Goal: Information Seeking & Learning: Check status

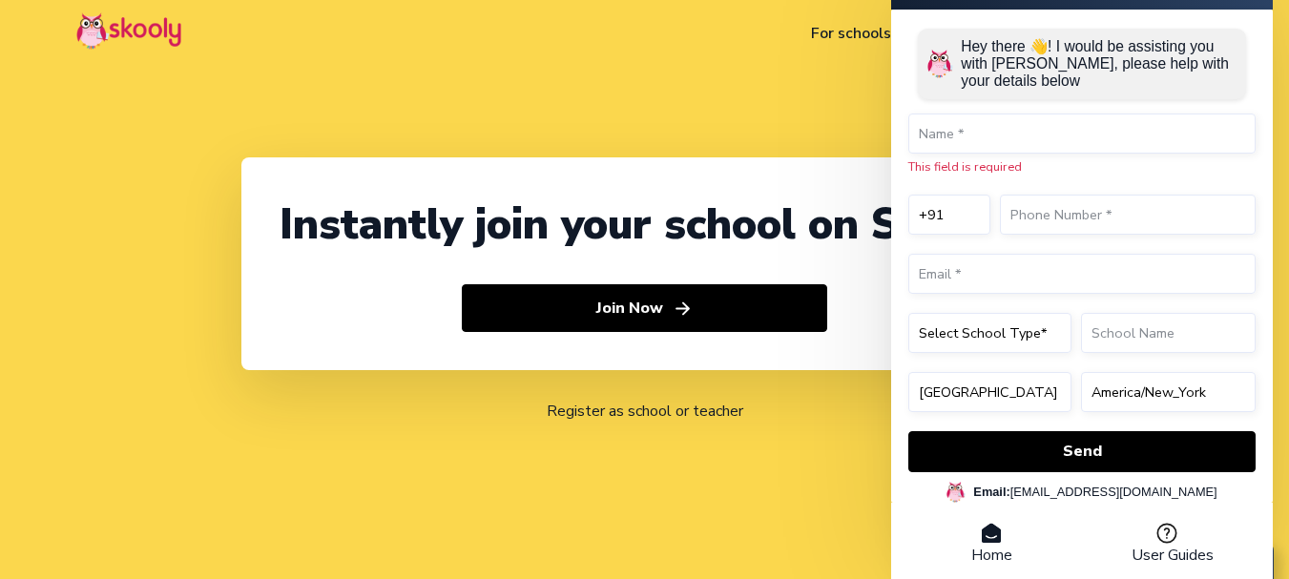
select select "91"
select select "[GEOGRAPHIC_DATA]"
select select "[GEOGRAPHIC_DATA]/[GEOGRAPHIC_DATA]"
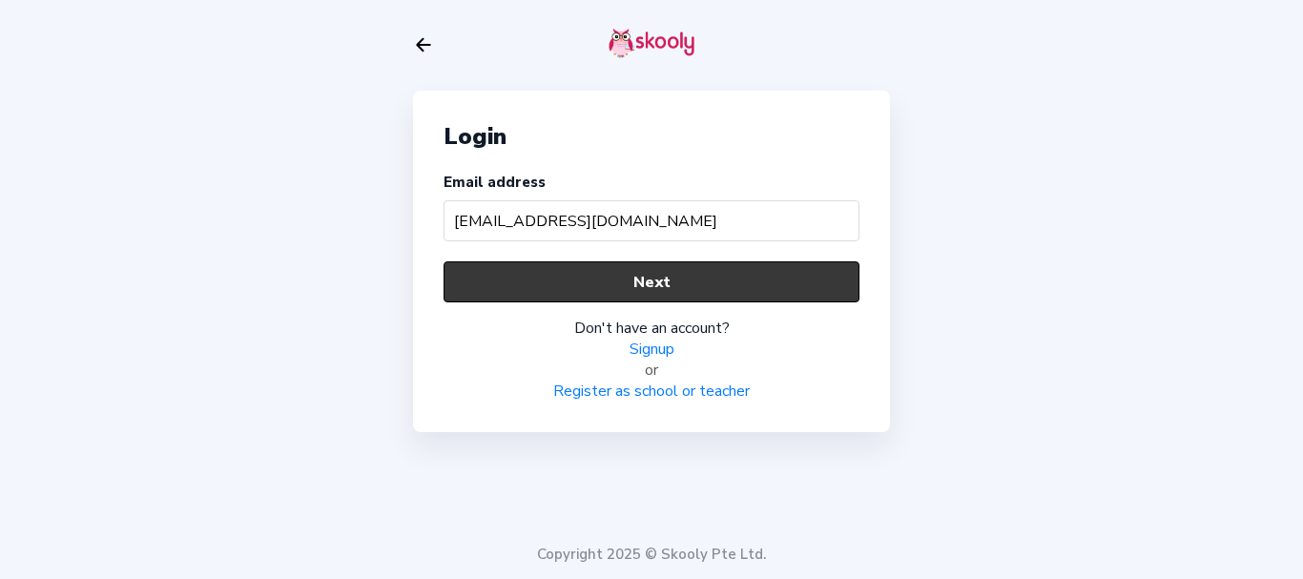
type input "[EMAIL_ADDRESS][DOMAIN_NAME]"
click at [647, 279] on button "Next" at bounding box center [652, 281] width 416 height 41
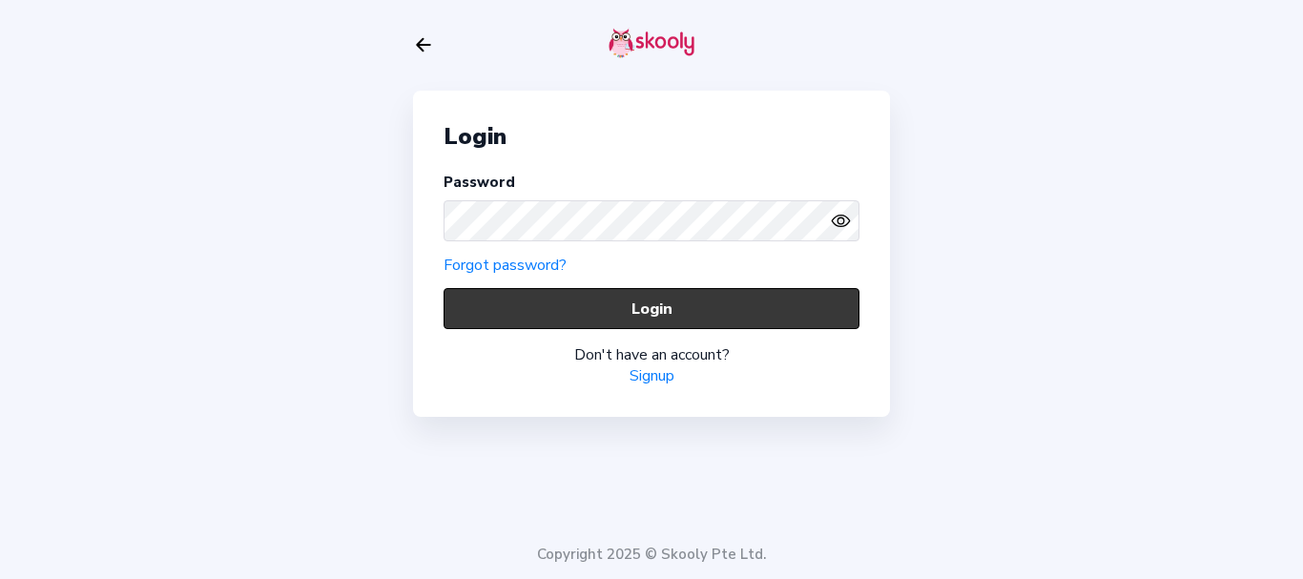
click at [500, 311] on button "Login" at bounding box center [652, 308] width 416 height 41
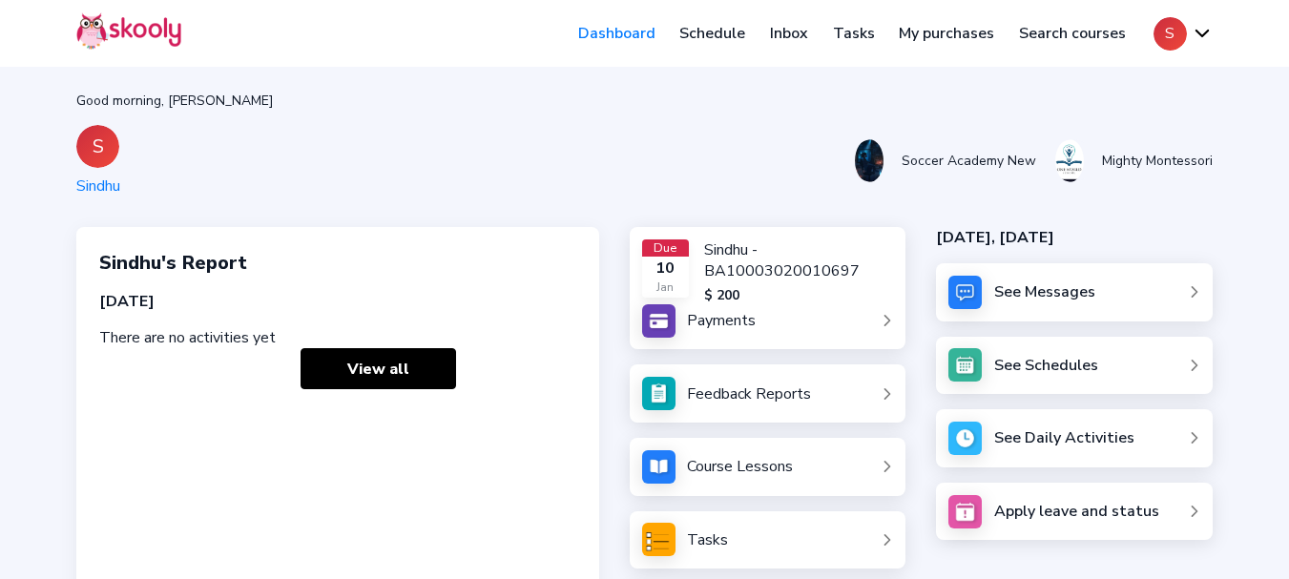
click at [1178, 31] on button "S" at bounding box center [1183, 33] width 59 height 33
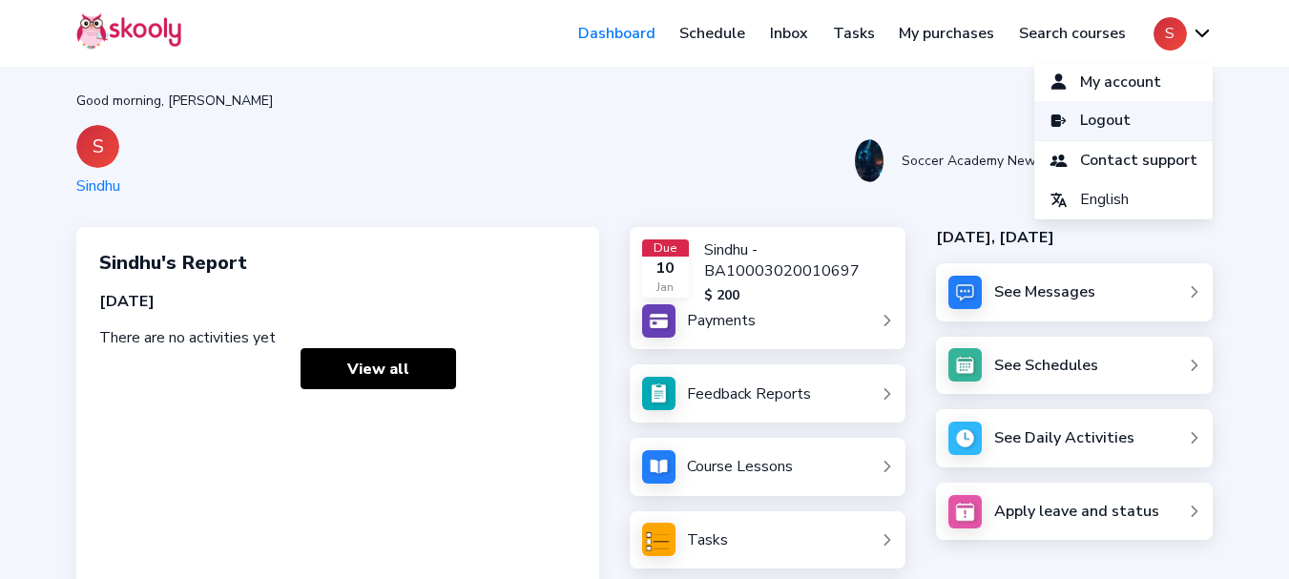
click at [1087, 120] on span "Logout" at bounding box center [1105, 121] width 51 height 28
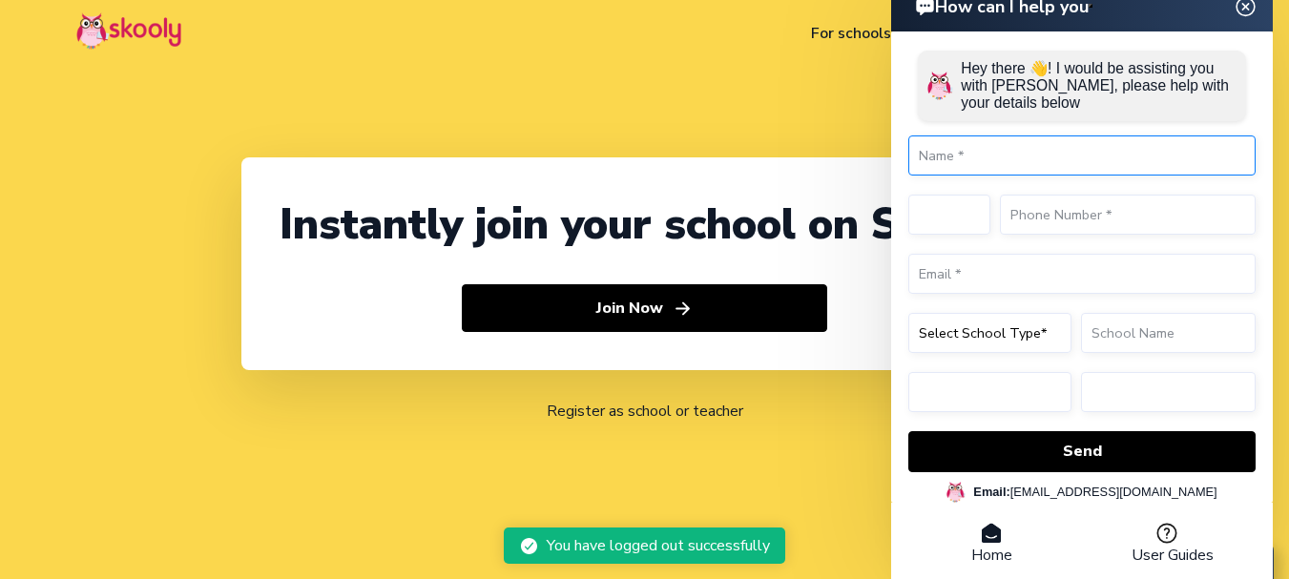
select select "91"
select select "[GEOGRAPHIC_DATA]"
select select "[GEOGRAPHIC_DATA]/[GEOGRAPHIC_DATA]"
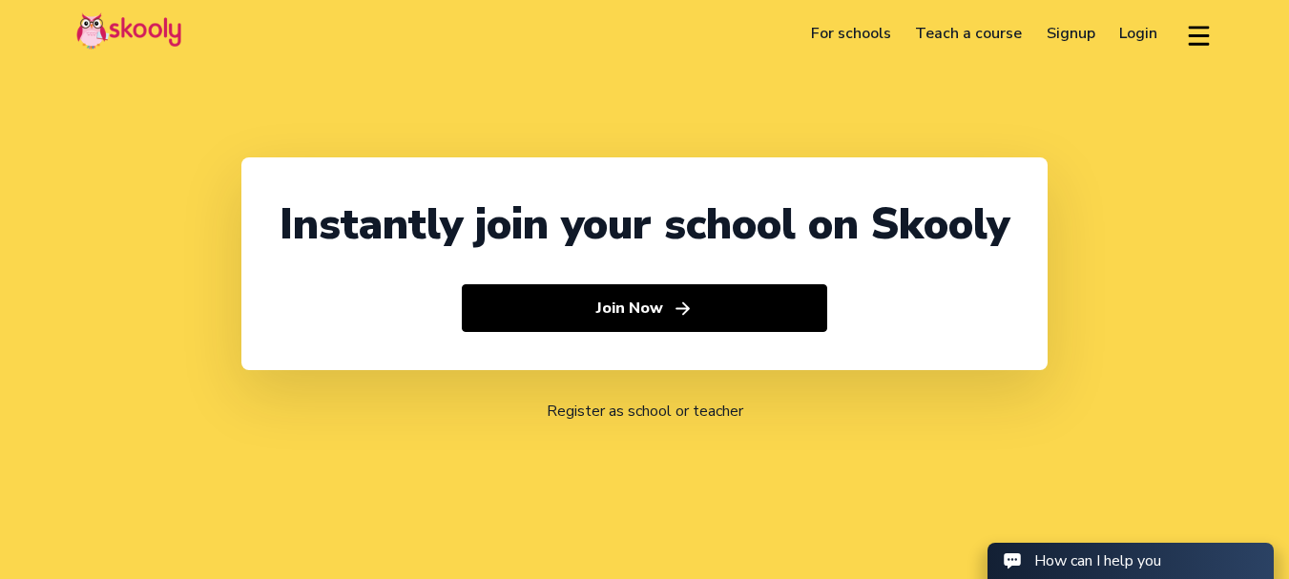
select select "91"
select select "[GEOGRAPHIC_DATA]"
select select "[GEOGRAPHIC_DATA]/[GEOGRAPHIC_DATA]"
click at [1147, 33] on link "Login" at bounding box center [1139, 33] width 63 height 31
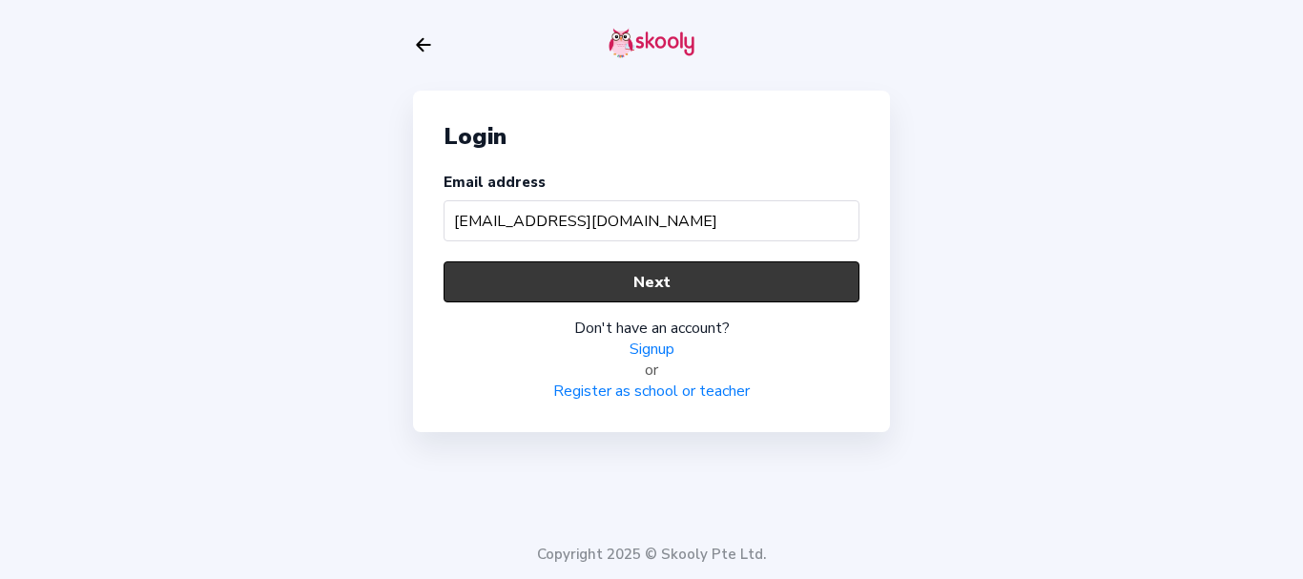
type input "revimom@mailinator.com"
click at [740, 280] on button "Next" at bounding box center [652, 281] width 416 height 41
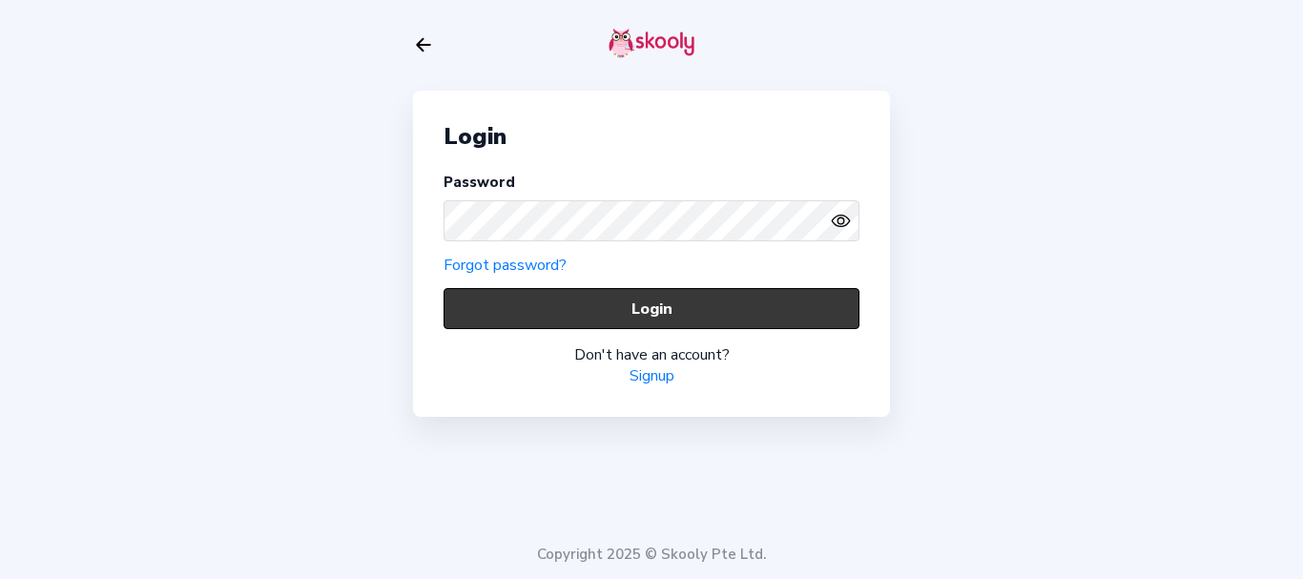
click at [521, 313] on button "Login" at bounding box center [652, 308] width 416 height 41
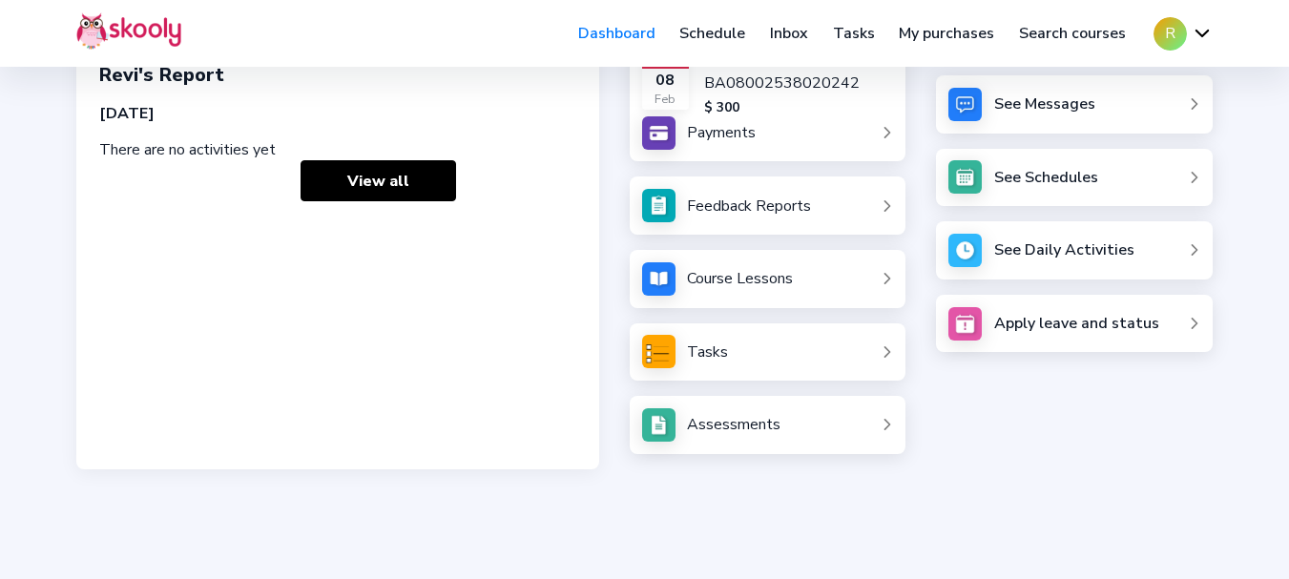
scroll to position [250, 0]
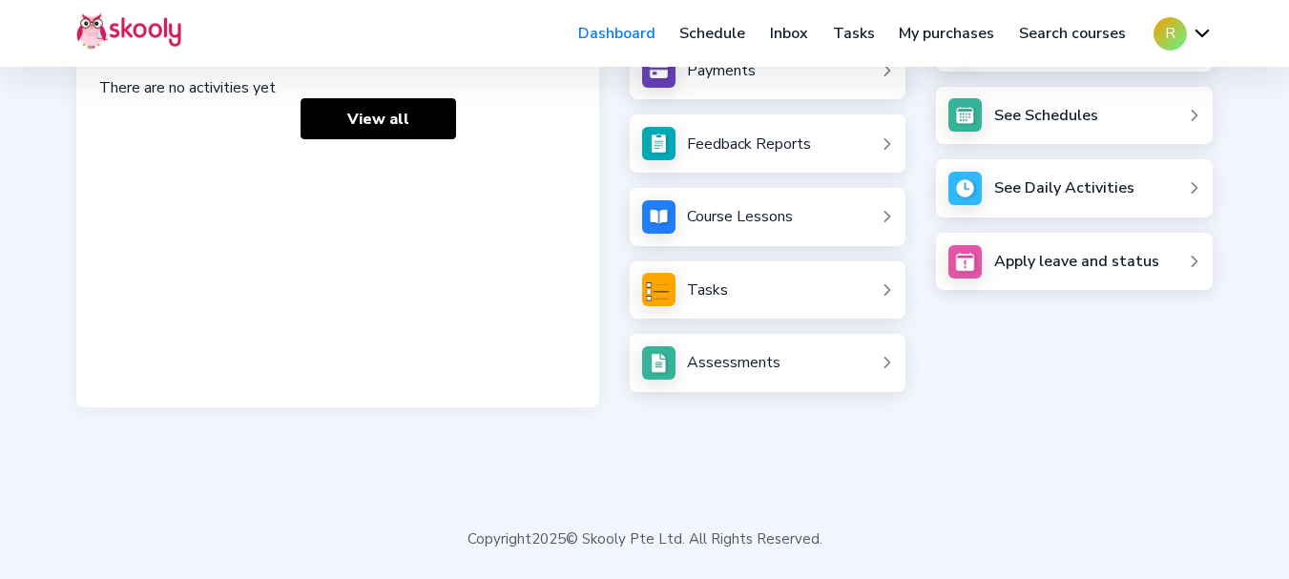
click at [780, 367] on link "Assessments" at bounding box center [768, 362] width 252 height 33
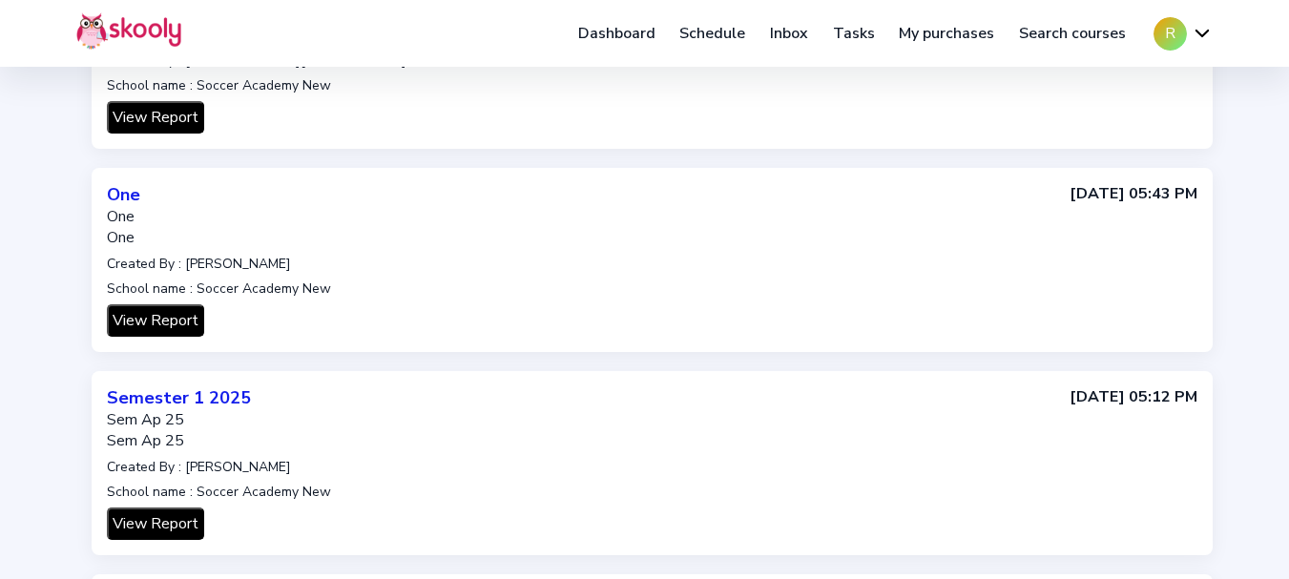
scroll to position [900, 0]
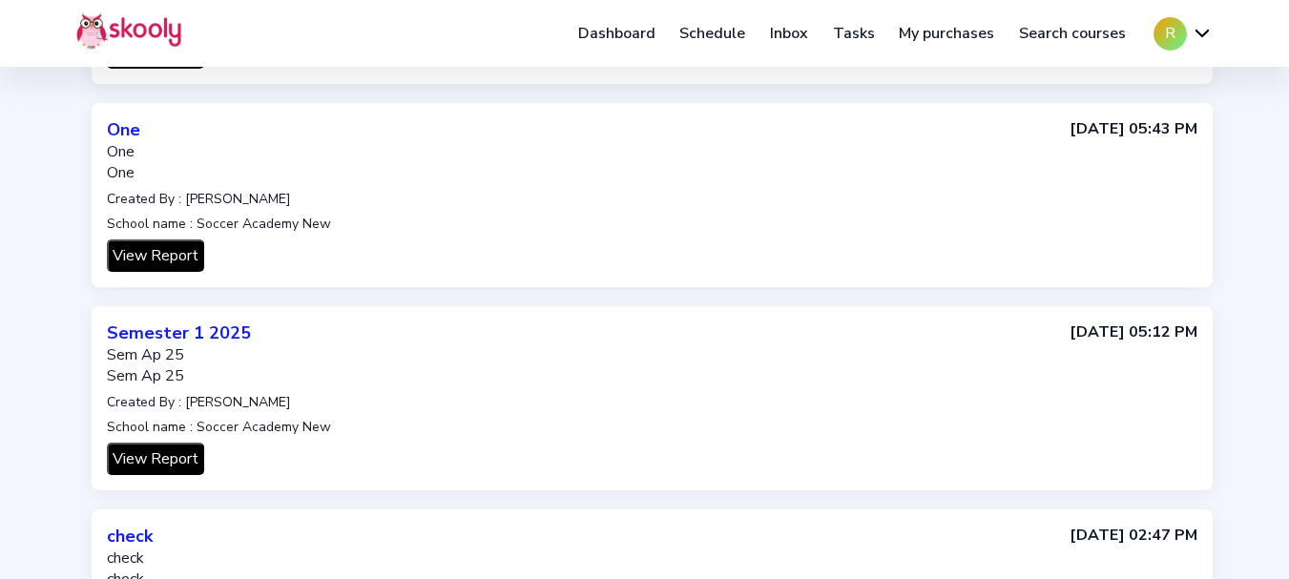
click at [159, 458] on button "View Report" at bounding box center [155, 459] width 97 height 32
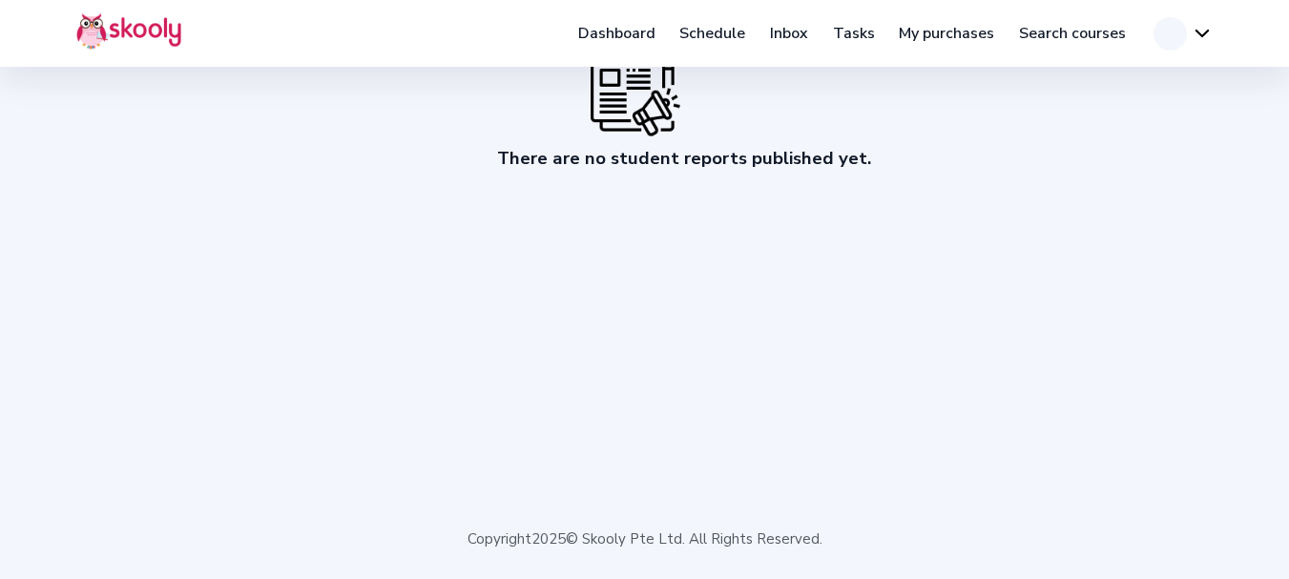
scroll to position [126, 0]
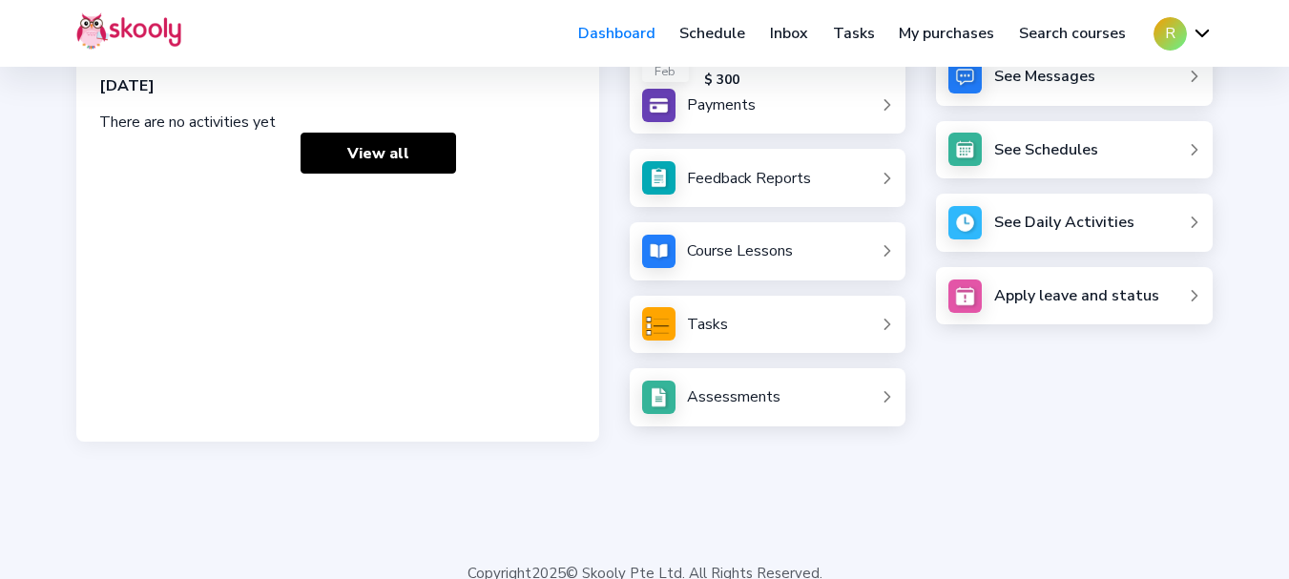
scroll to position [250, 0]
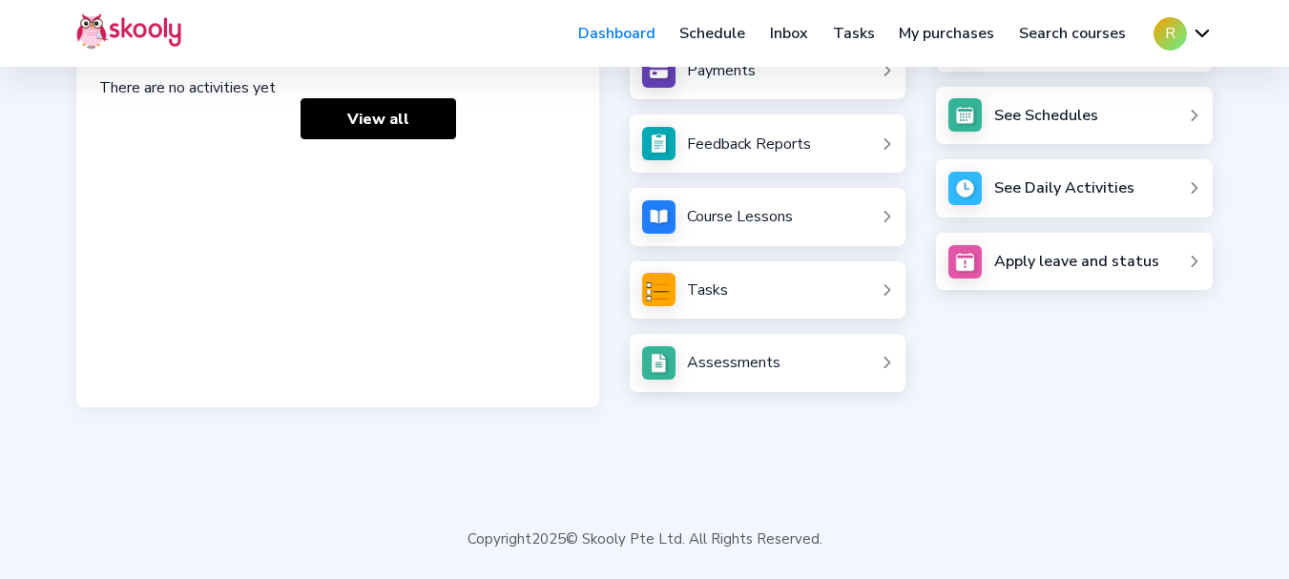
click at [746, 367] on div "Assessments" at bounding box center [734, 362] width 94 height 21
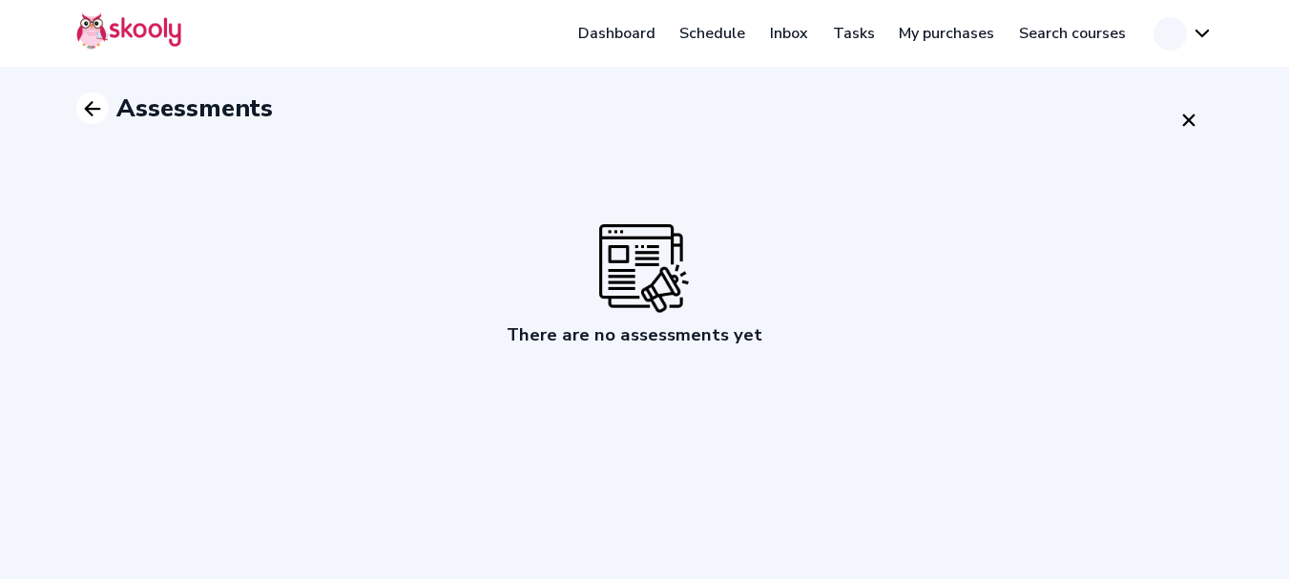
click at [100, 105] on icon "Arrow Back" at bounding box center [92, 108] width 23 height 23
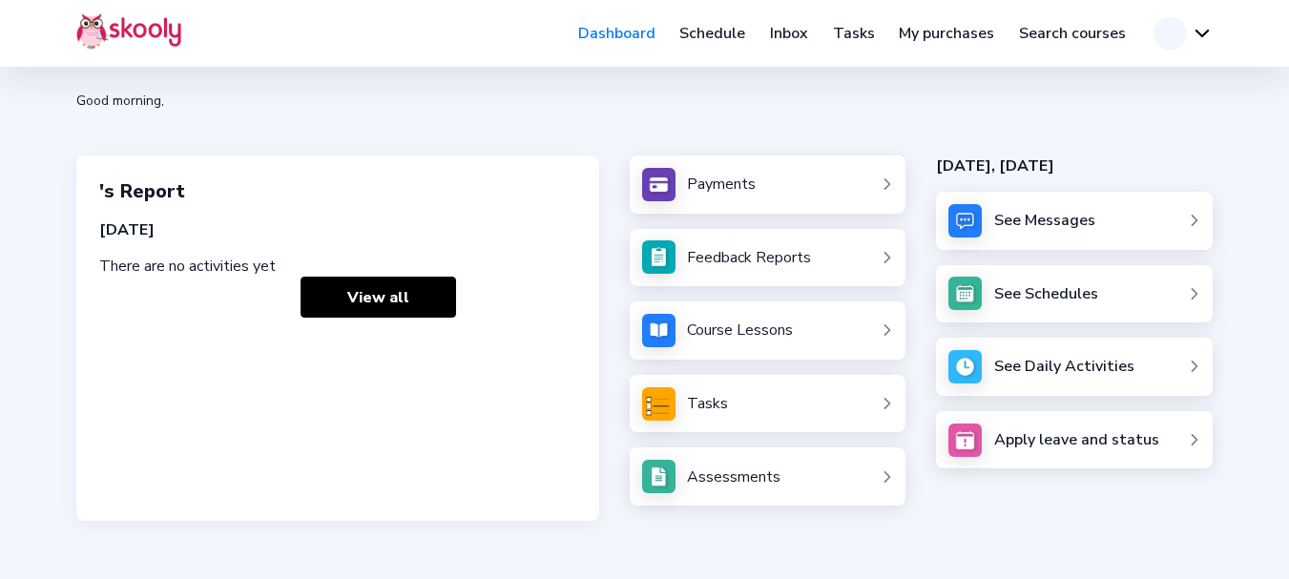
scroll to position [126, 0]
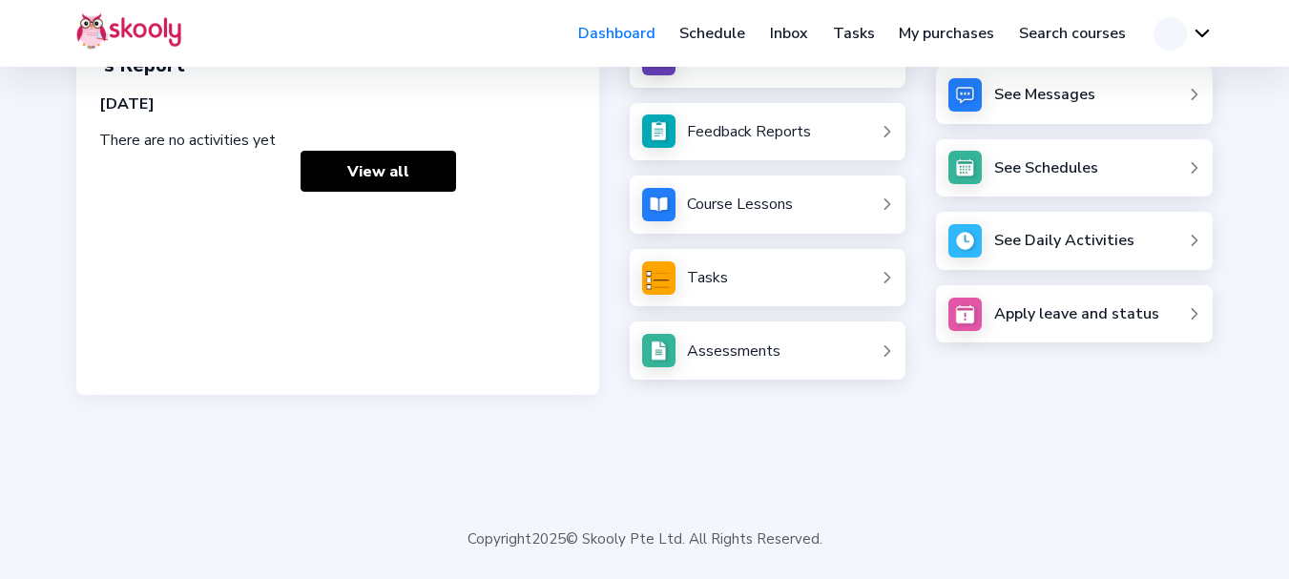
click at [665, 355] on img at bounding box center [658, 350] width 33 height 33
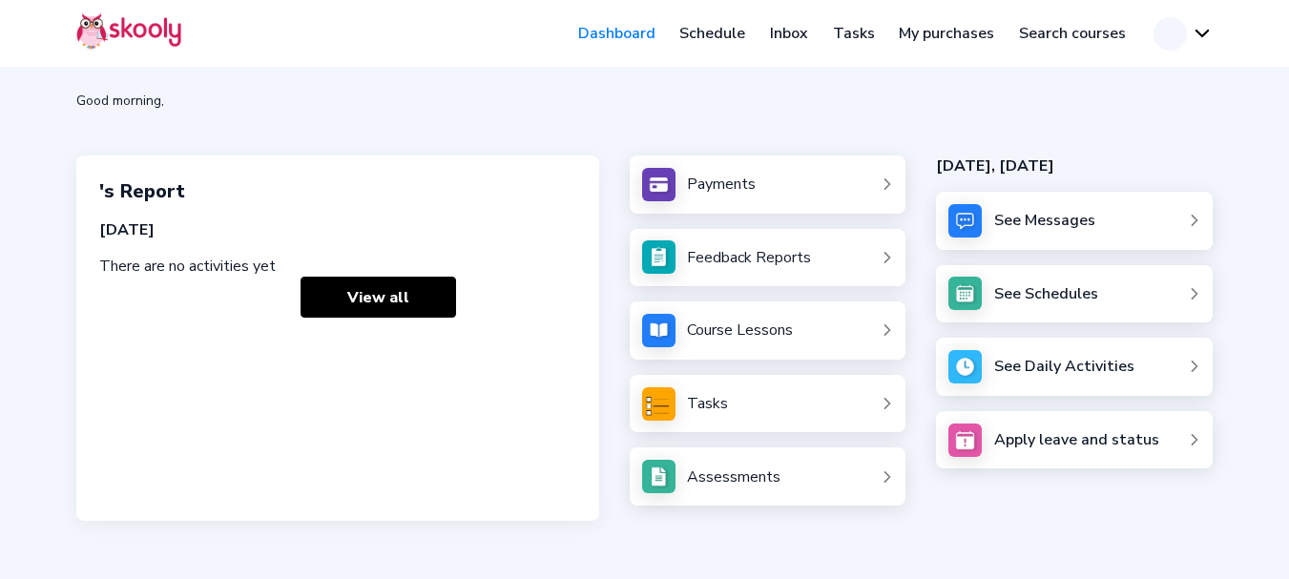
click at [677, 478] on link "Assessments" at bounding box center [768, 476] width 252 height 33
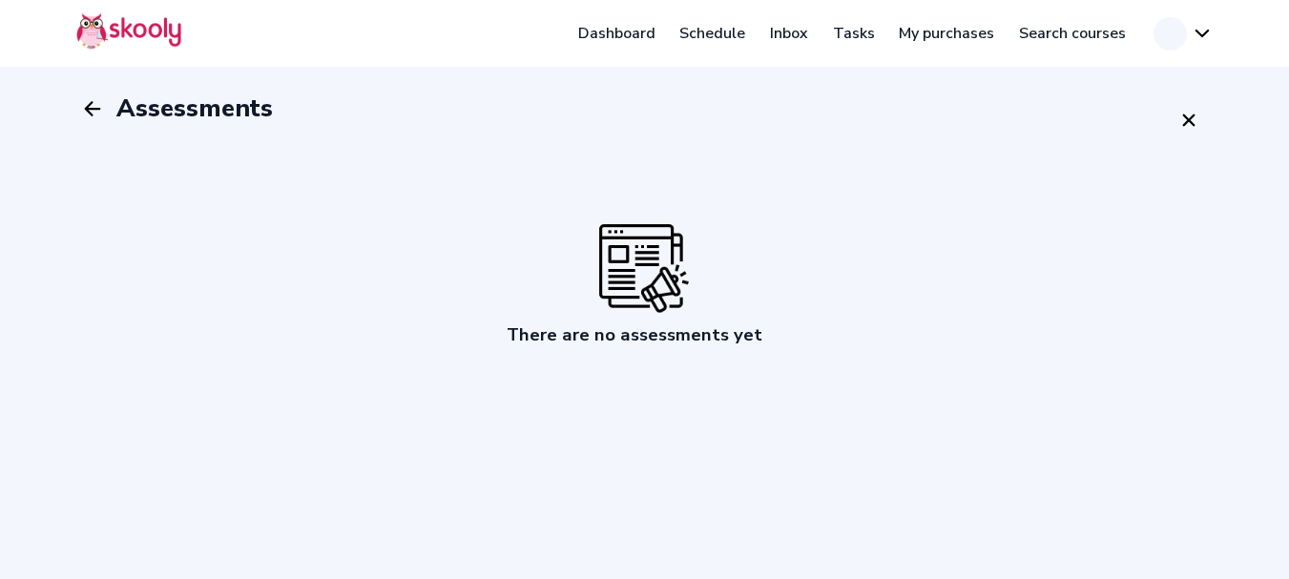
click at [677, 347] on div "Assessments There are no assessments yet" at bounding box center [644, 289] width 1289 height 579
click at [1183, 125] on icon "close" at bounding box center [1189, 120] width 12 height 12
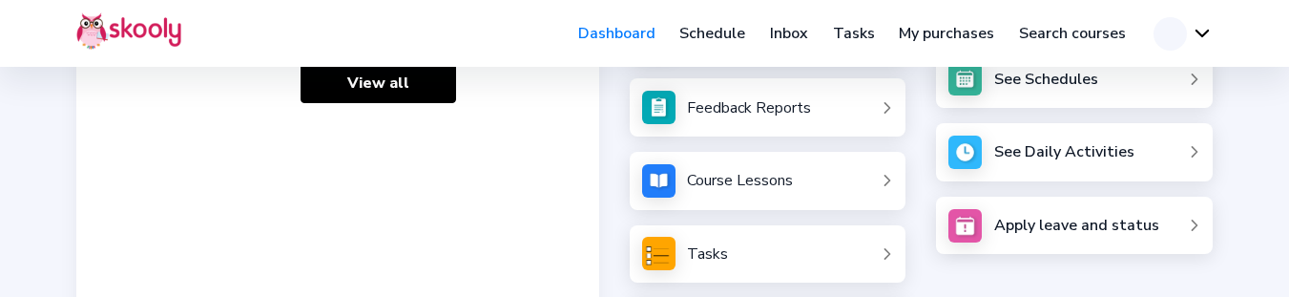
scroll to position [358, 0]
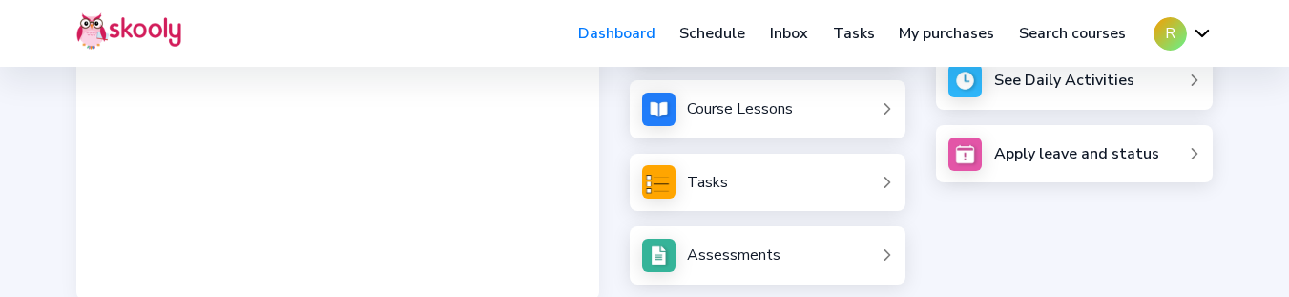
click at [777, 202] on div "Tasks" at bounding box center [768, 183] width 277 height 58
click at [778, 251] on div "Assessments" at bounding box center [734, 254] width 94 height 21
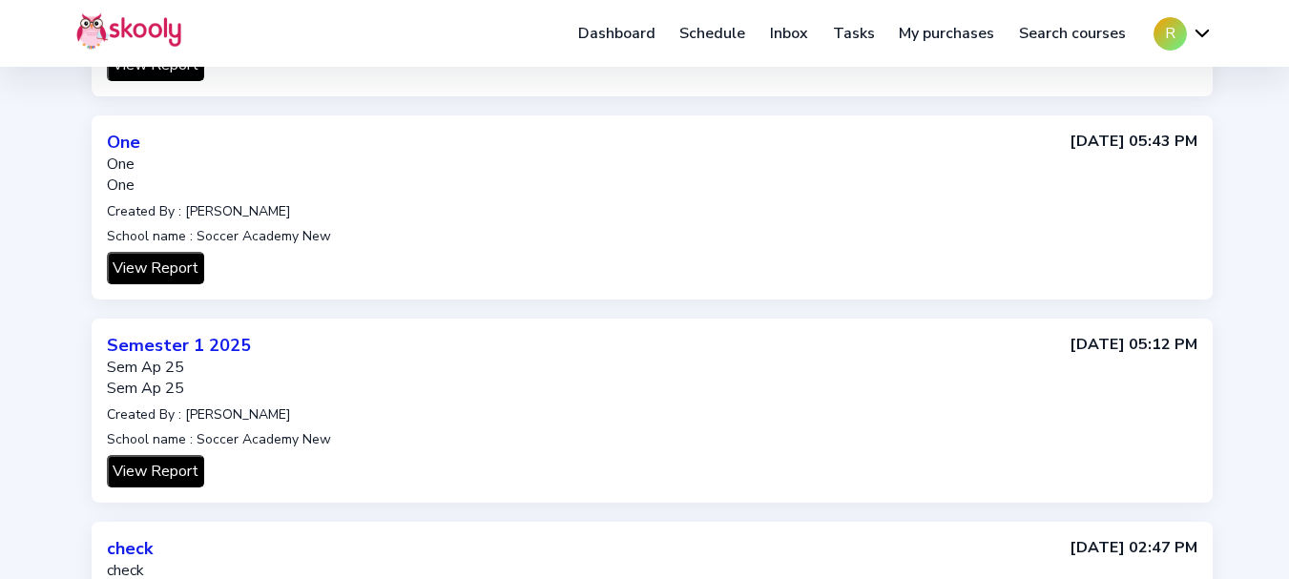
scroll to position [859, 0]
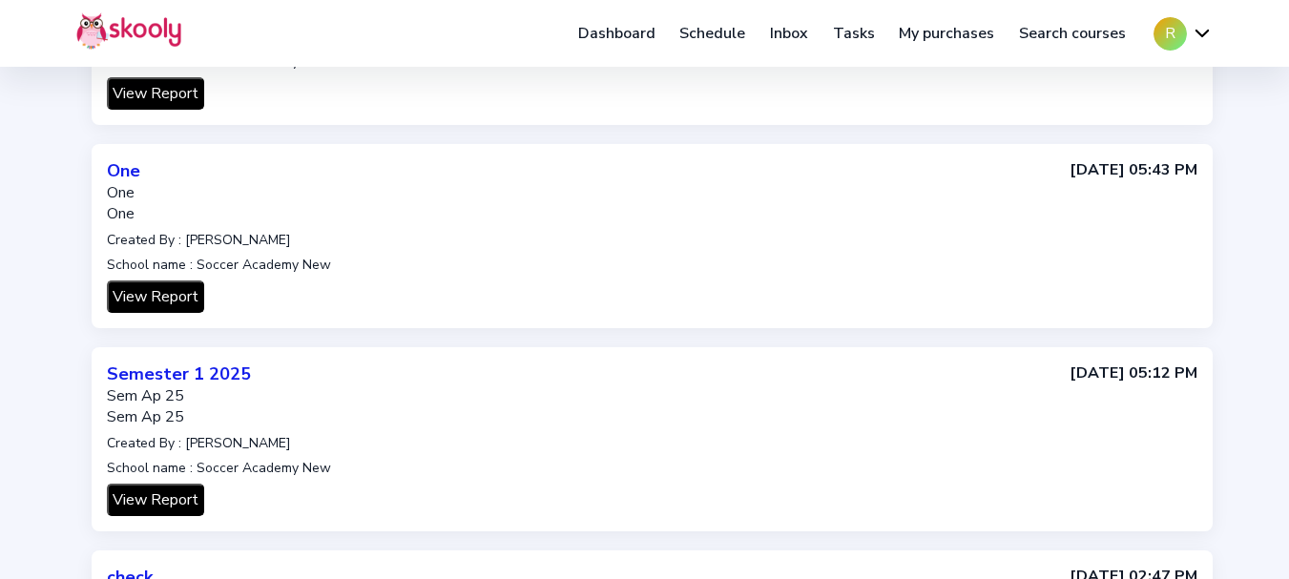
click at [176, 296] on button "View Report" at bounding box center [155, 500] width 97 height 32
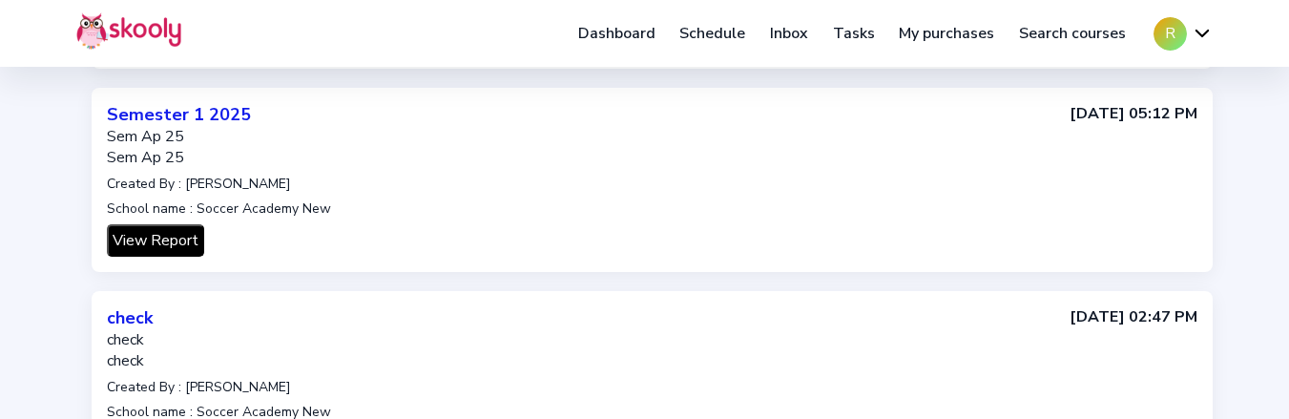
scroll to position [1145, 0]
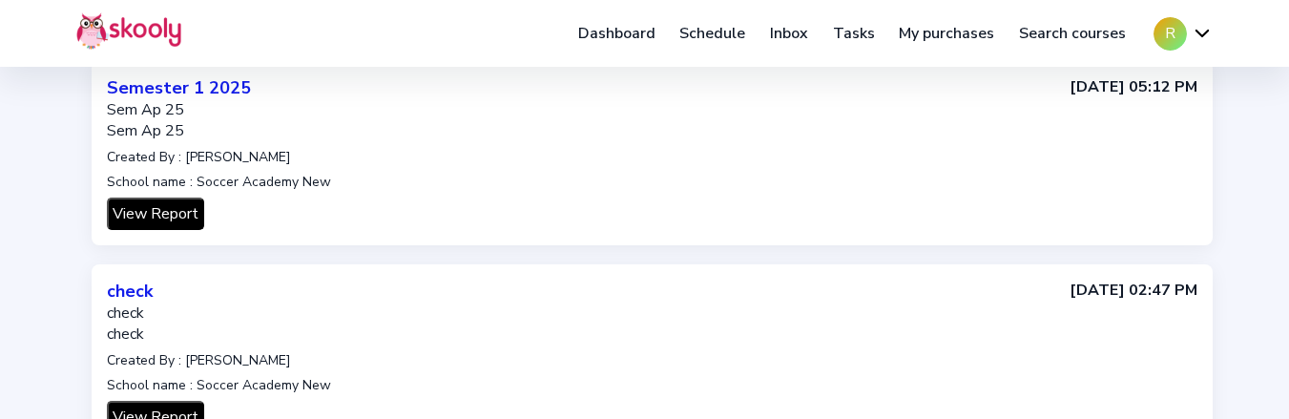
click at [149, 205] on button "View Report" at bounding box center [155, 213] width 97 height 32
click at [168, 194] on div "Semester 1 2025 Sem Ap 25 Sem Ap 25 Created By : David School name : Soccer Aca…" at bounding box center [219, 153] width 224 height 154
click at [168, 207] on button "View Report" at bounding box center [155, 213] width 97 height 32
click at [168, 208] on button "View Report" at bounding box center [155, 213] width 97 height 32
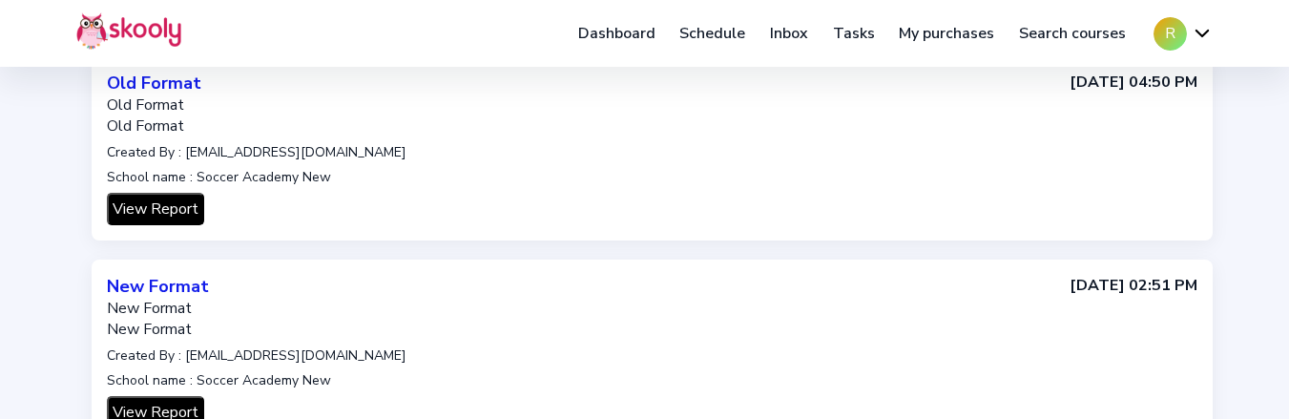
scroll to position [0, 0]
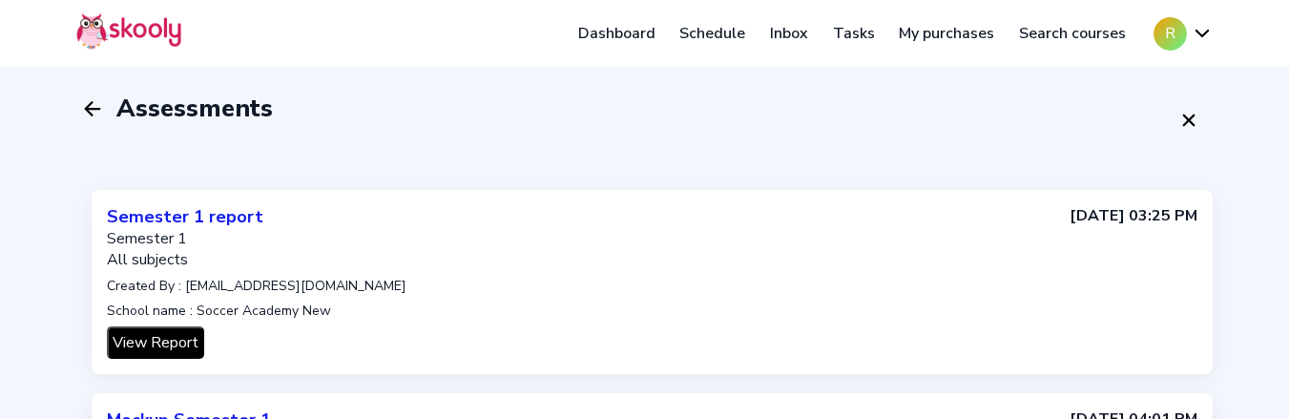
click at [1178, 33] on button "R" at bounding box center [1183, 33] width 59 height 33
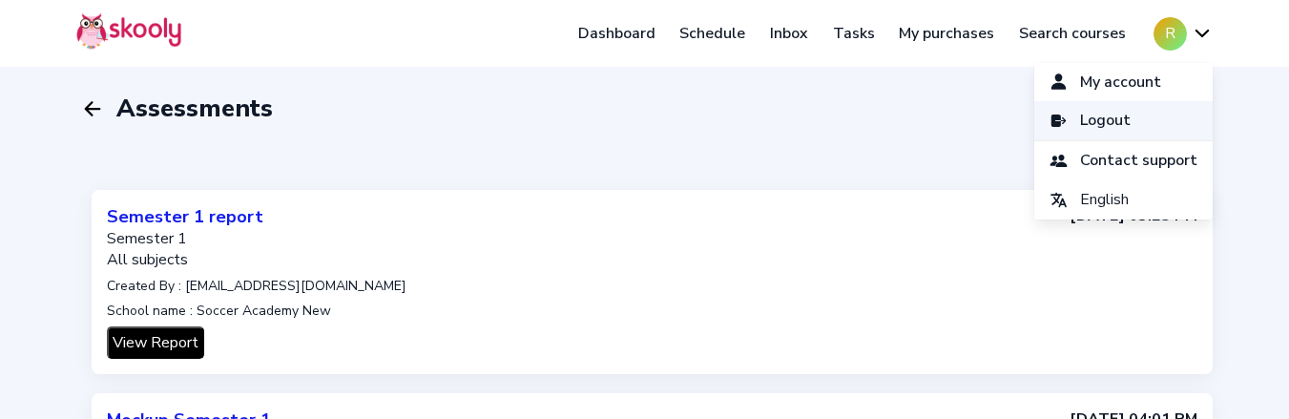
click at [1080, 119] on span "Logout" at bounding box center [1105, 121] width 51 height 28
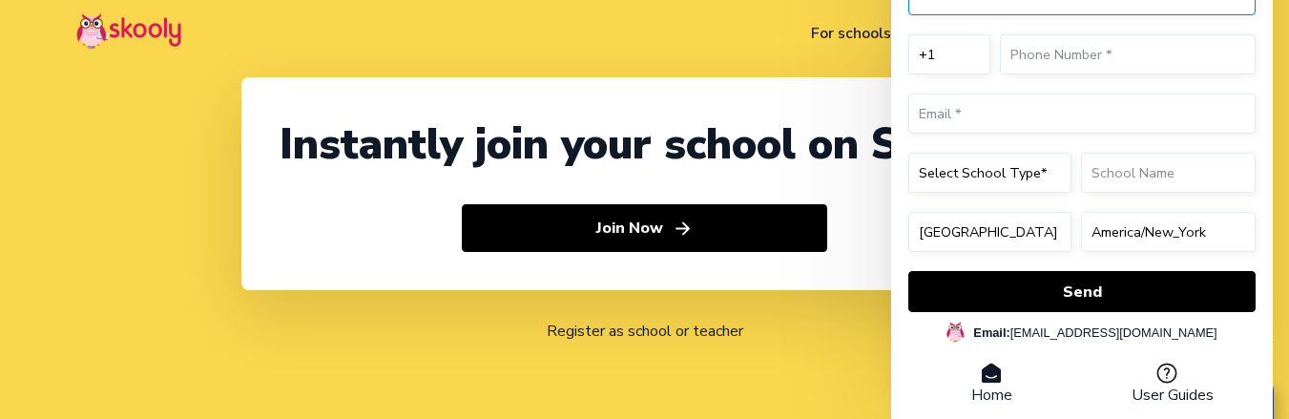
select select "91"
select select "[GEOGRAPHIC_DATA]"
select select "[GEOGRAPHIC_DATA]/[GEOGRAPHIC_DATA]"
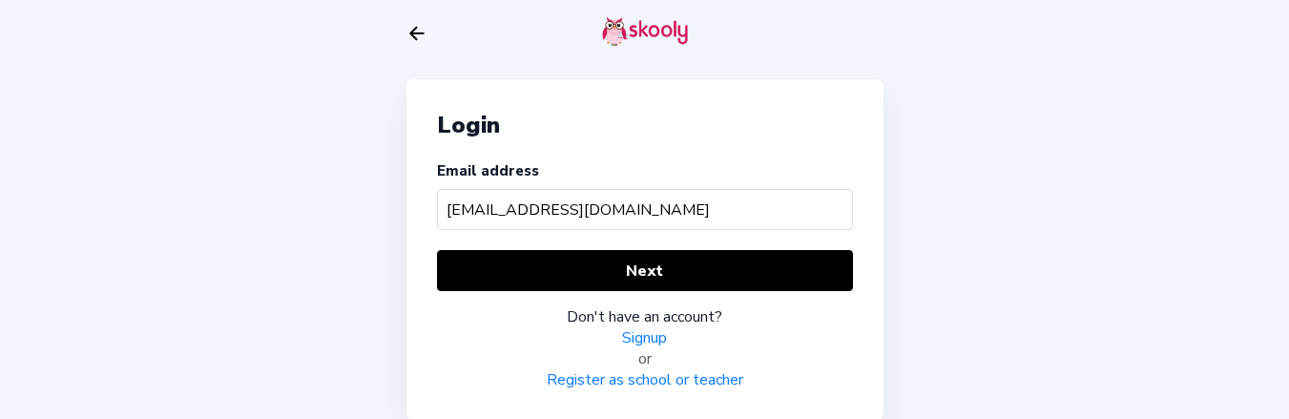
type input "[EMAIL_ADDRESS][DOMAIN_NAME]"
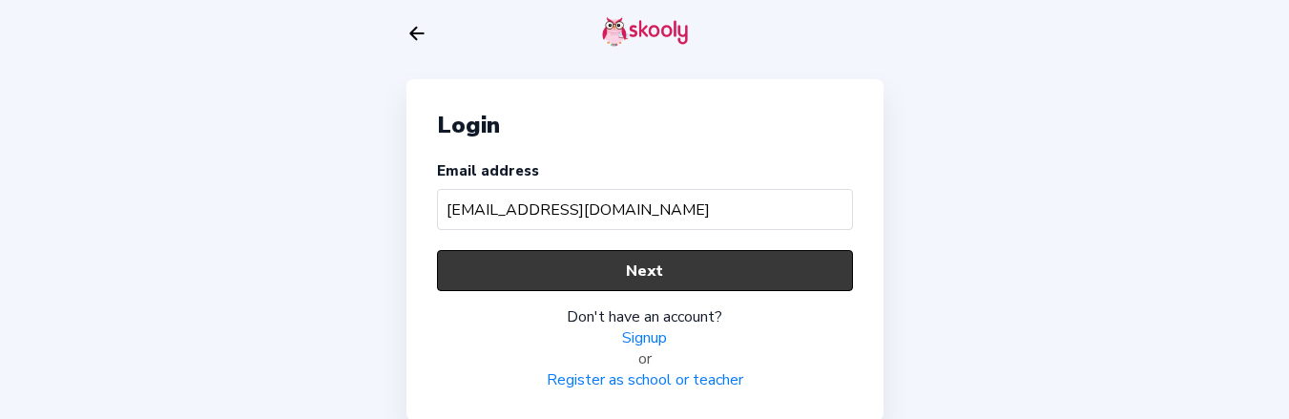
click at [496, 282] on button "Next" at bounding box center [645, 270] width 416 height 41
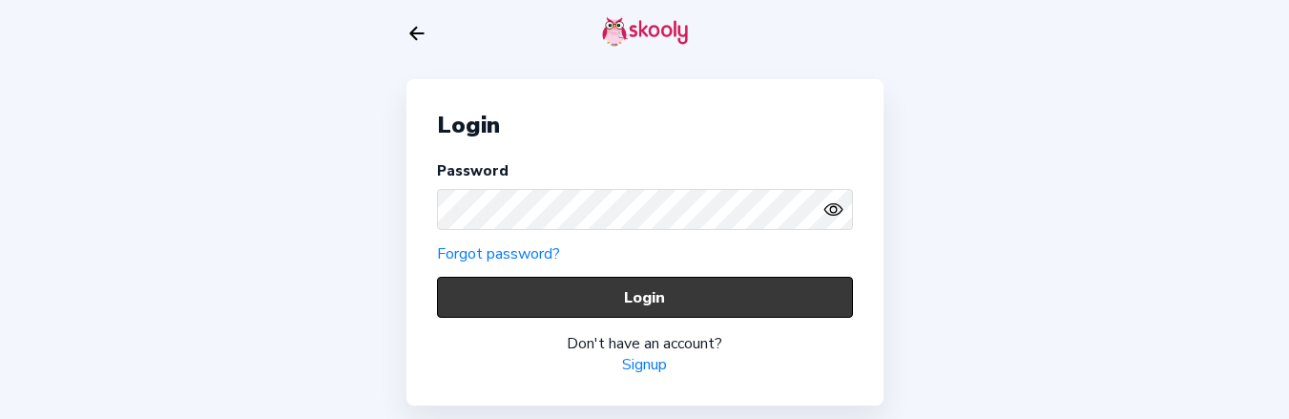
click at [535, 287] on button "Login" at bounding box center [645, 297] width 416 height 41
click at [493, 297] on button "Login" at bounding box center [645, 297] width 416 height 41
click at [590, 311] on button "Login" at bounding box center [645, 297] width 416 height 41
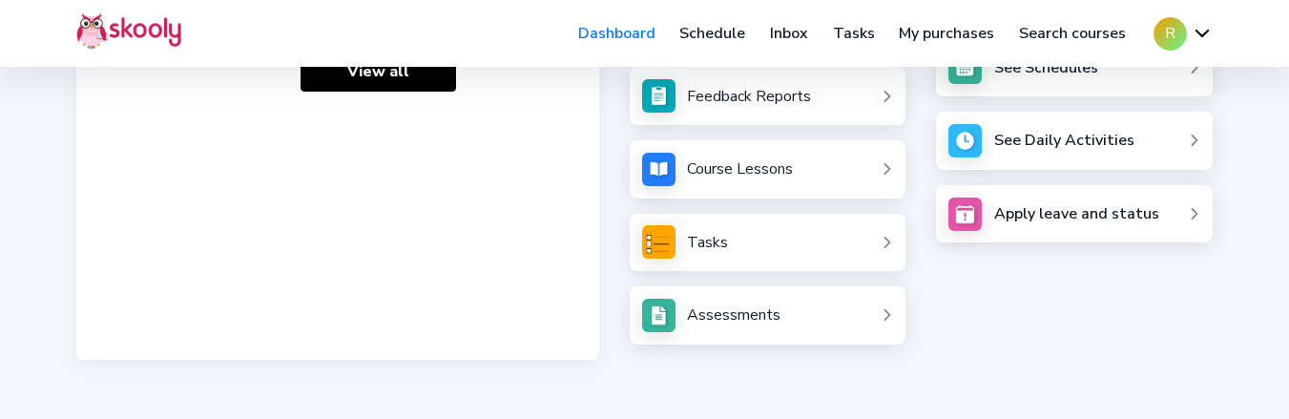
click at [703, 319] on div "Assessments" at bounding box center [734, 314] width 94 height 21
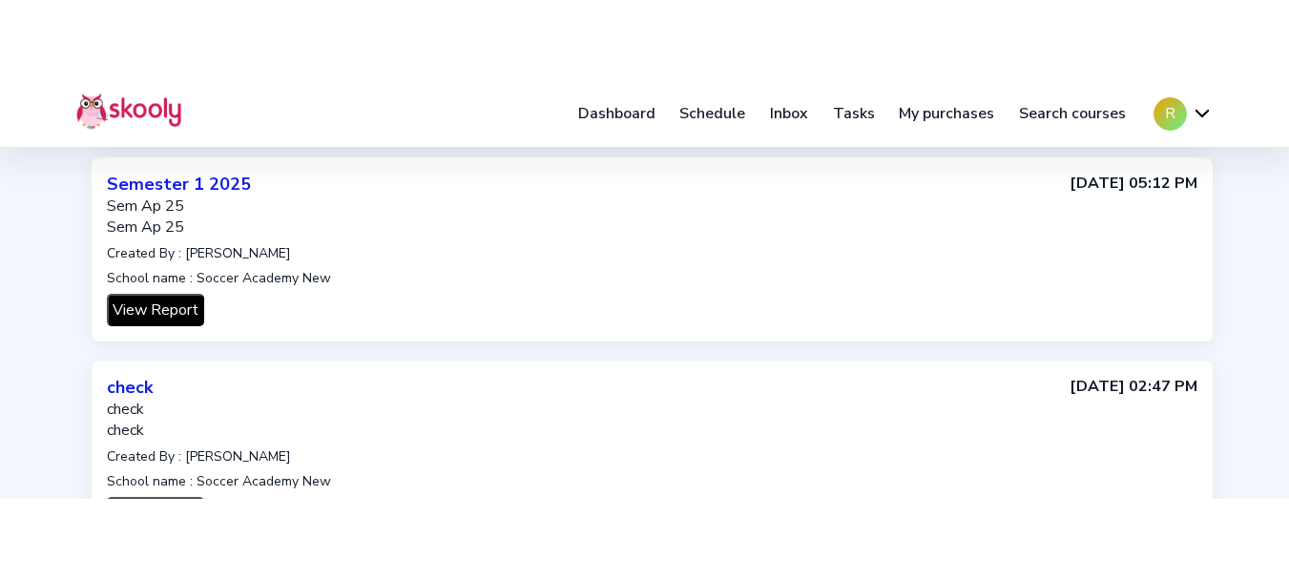
scroll to position [1156, 0]
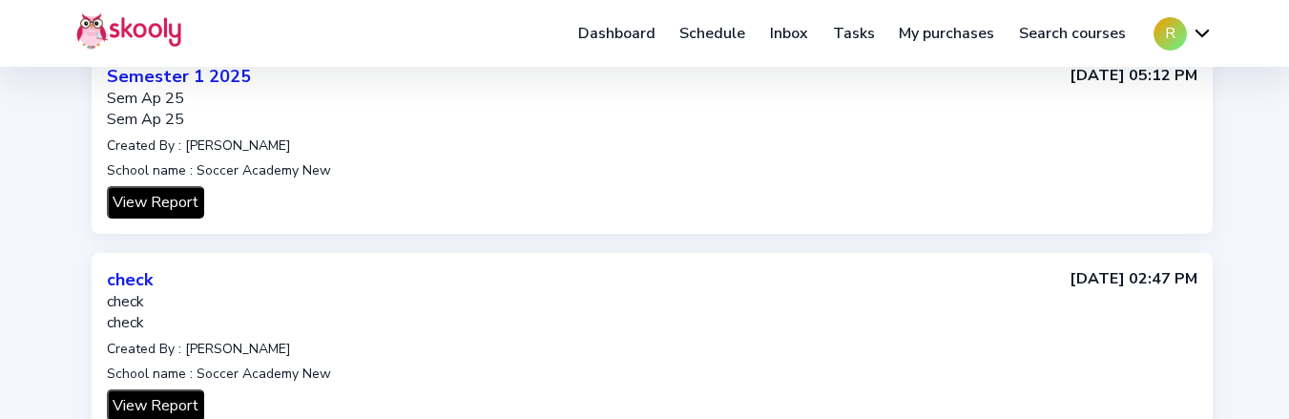
click at [143, 207] on button "View Report" at bounding box center [155, 202] width 97 height 32
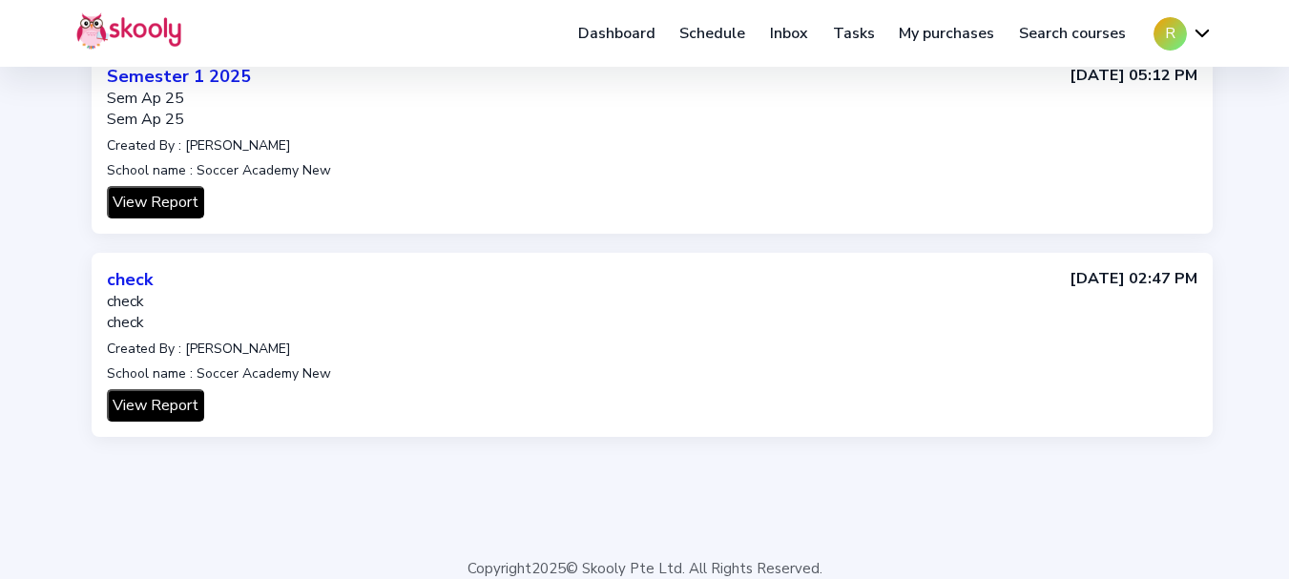
click at [949, 212] on div "Semester 1 2025 Sem Ap 25 Sem Ap 25 Created By : [PERSON_NAME] School name : So…" at bounding box center [652, 142] width 1091 height 154
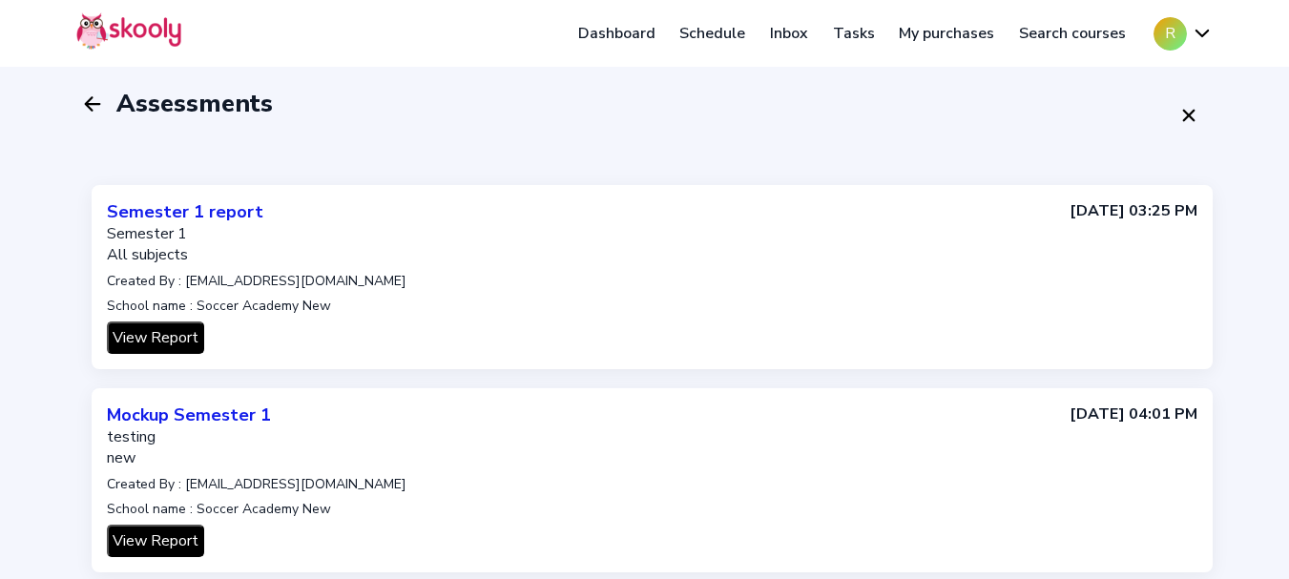
scroll to position [0, 0]
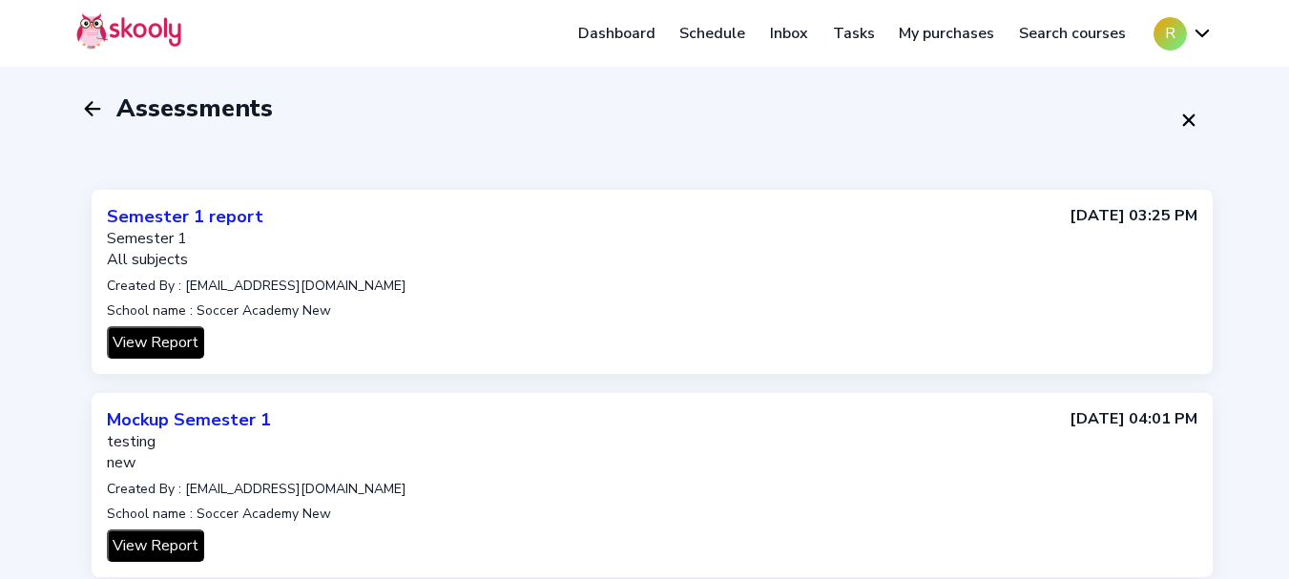
click at [932, 122] on div "Assessments" at bounding box center [644, 120] width 1136 height 56
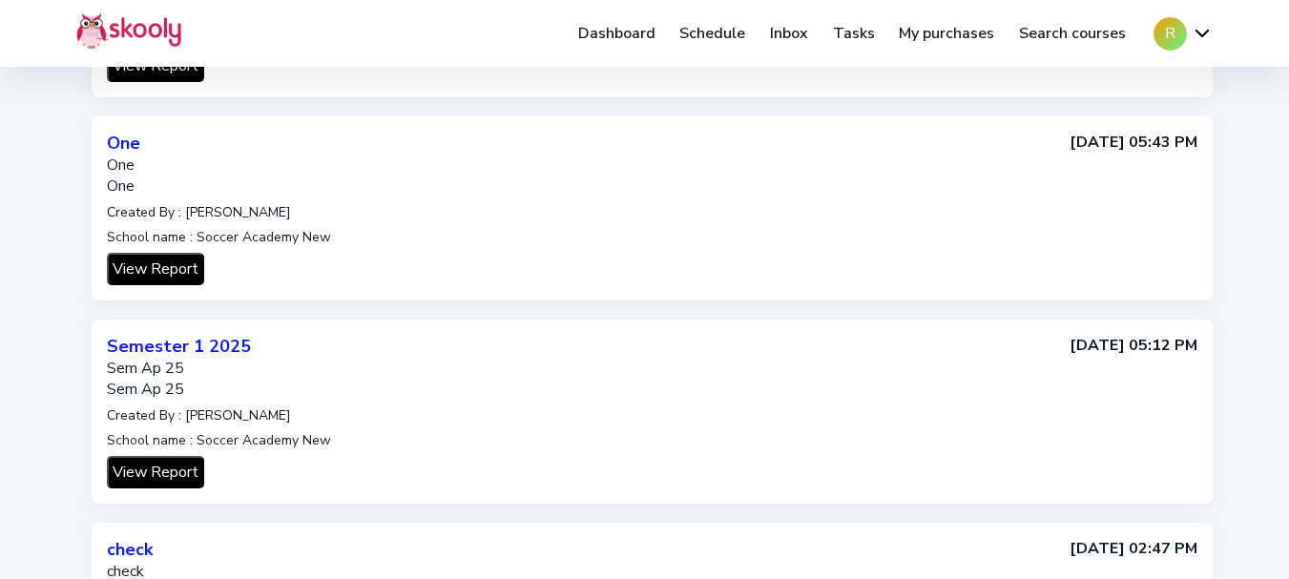
scroll to position [859, 0]
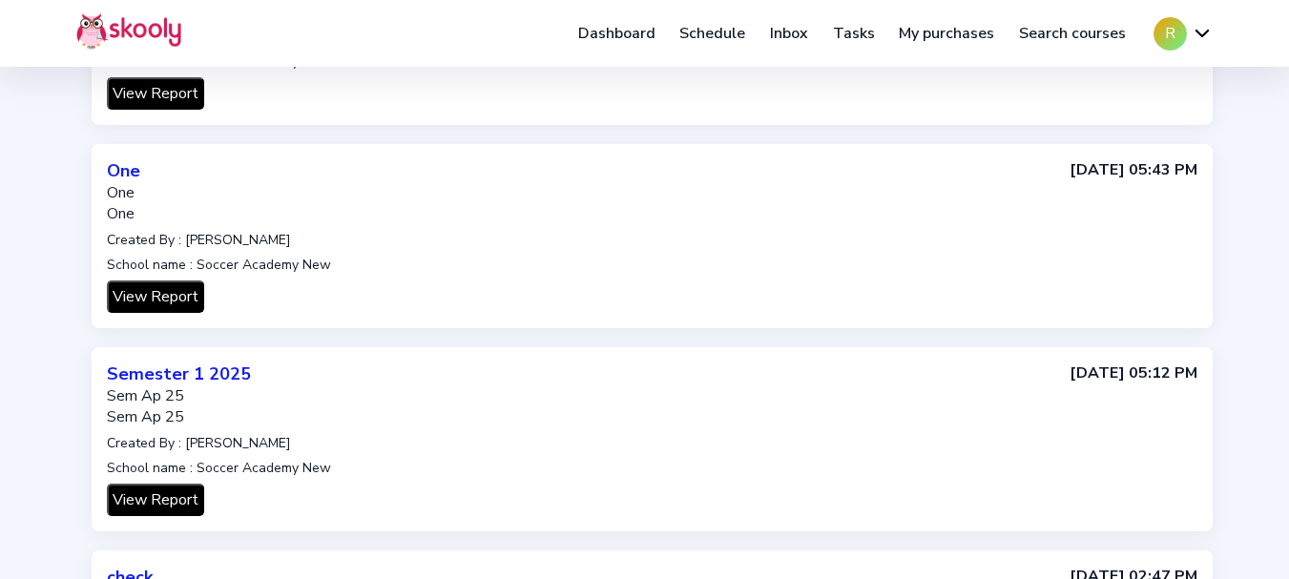
click at [156, 418] on button "View Report" at bounding box center [155, 500] width 97 height 32
